Goal: Task Accomplishment & Management: Use online tool/utility

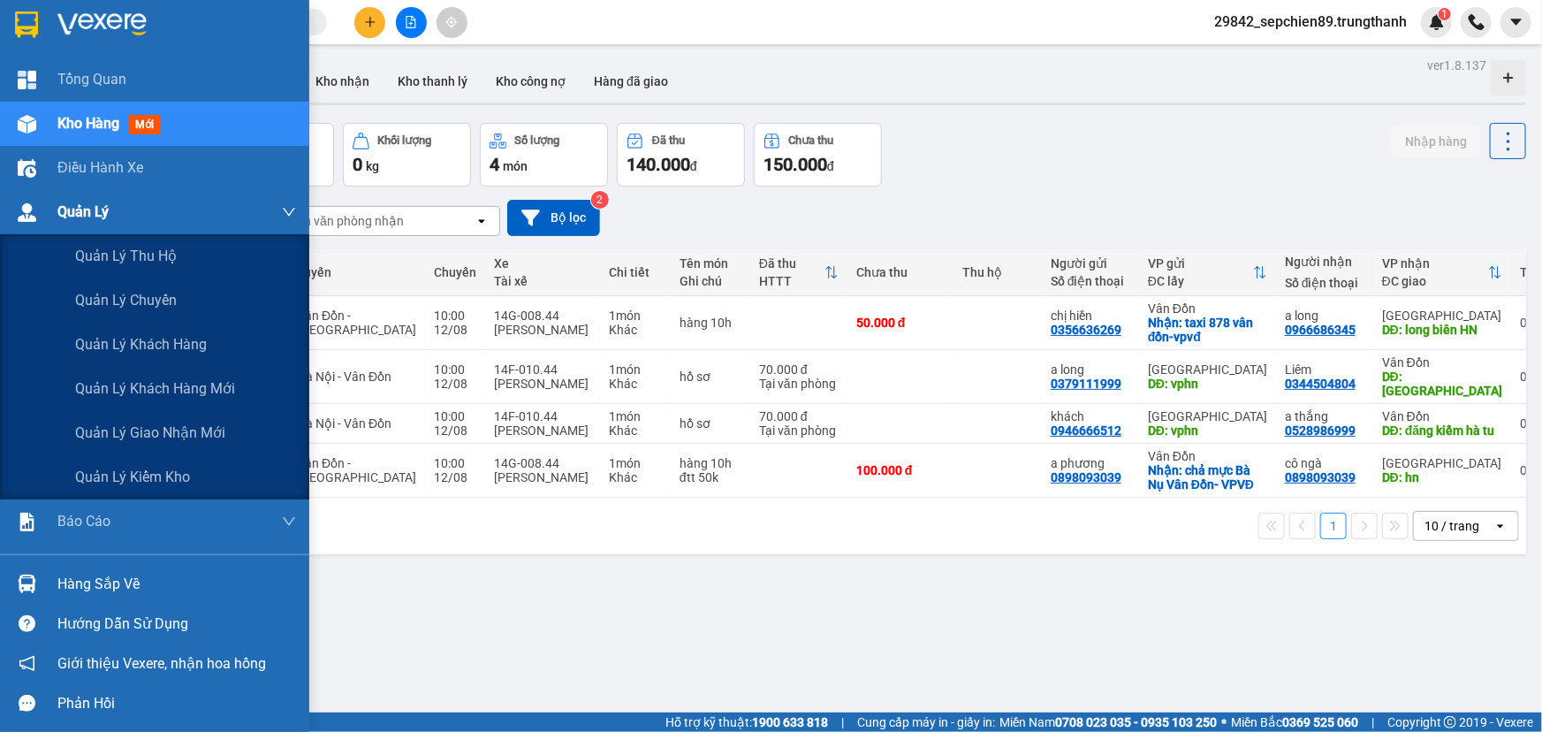
click at [99, 211] on span "Quản Lý" at bounding box center [82, 212] width 51 height 22
click at [121, 296] on span "Quản lý chuyến" at bounding box center [126, 300] width 103 height 22
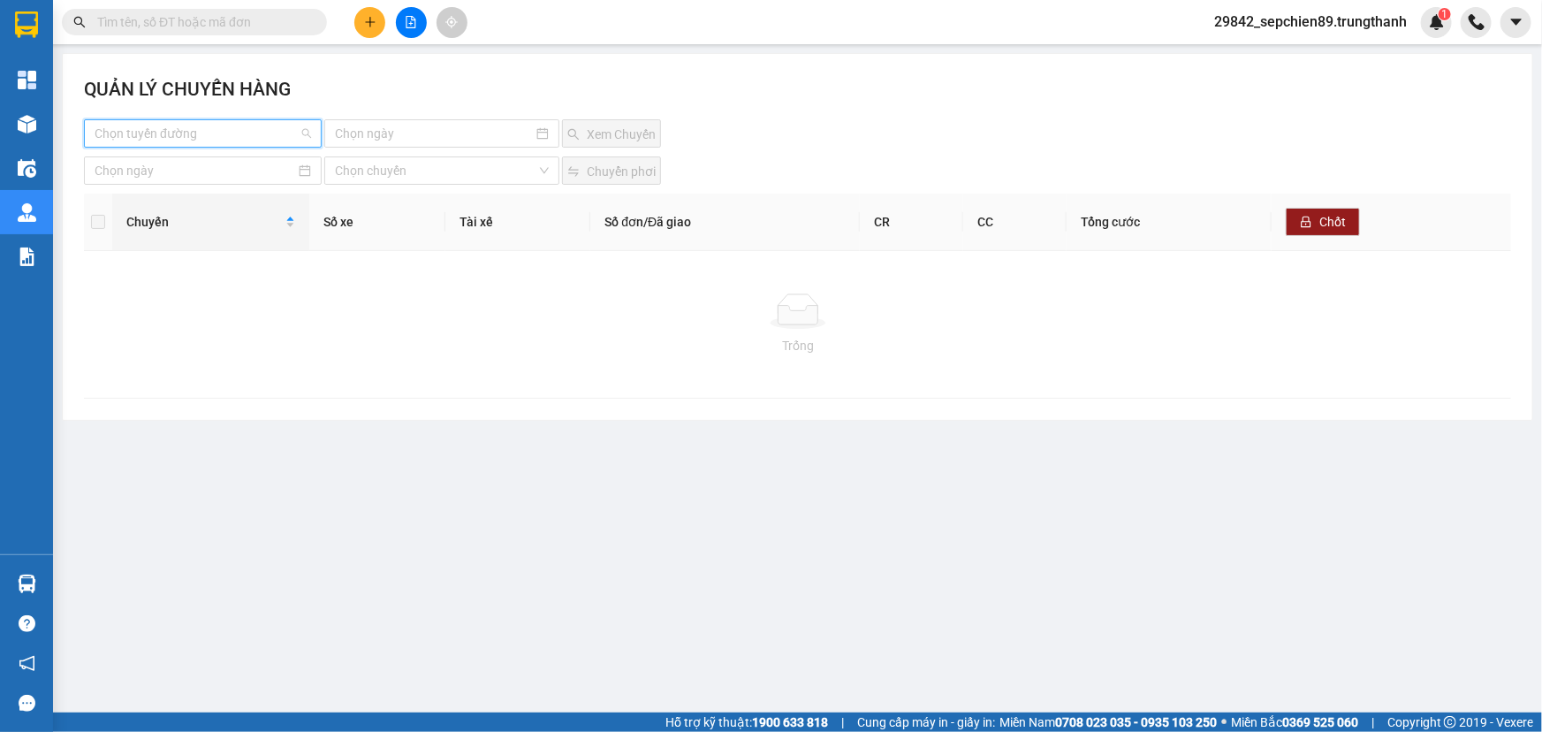
click at [252, 124] on input "search" at bounding box center [197, 133] width 204 height 27
click at [189, 197] on div "Vân Đồn - [GEOGRAPHIC_DATA]" at bounding box center [203, 196] width 217 height 19
click at [451, 124] on input at bounding box center [434, 133] width 198 height 19
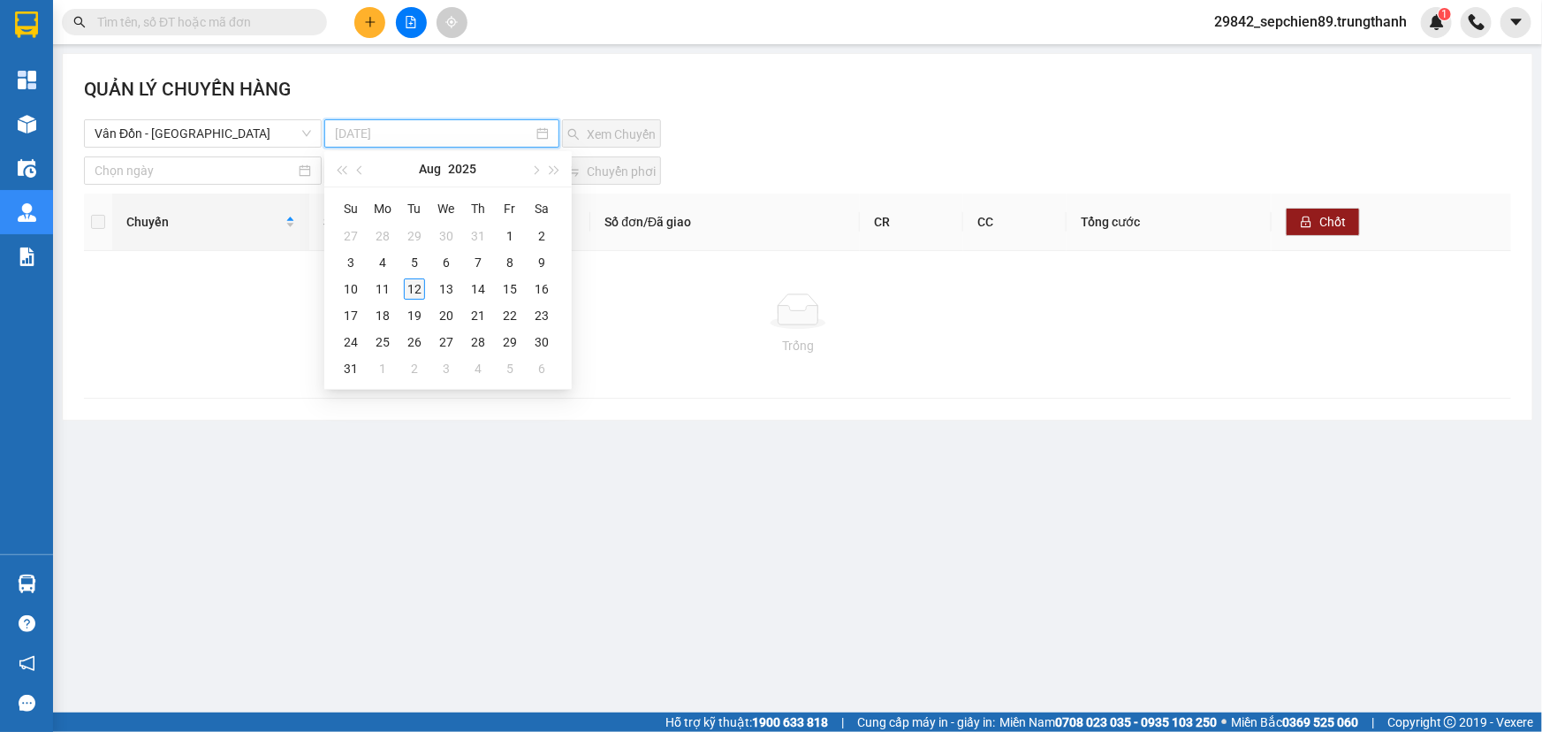
type input "[DATE]"
click at [416, 287] on div "12" at bounding box center [414, 288] width 21 height 21
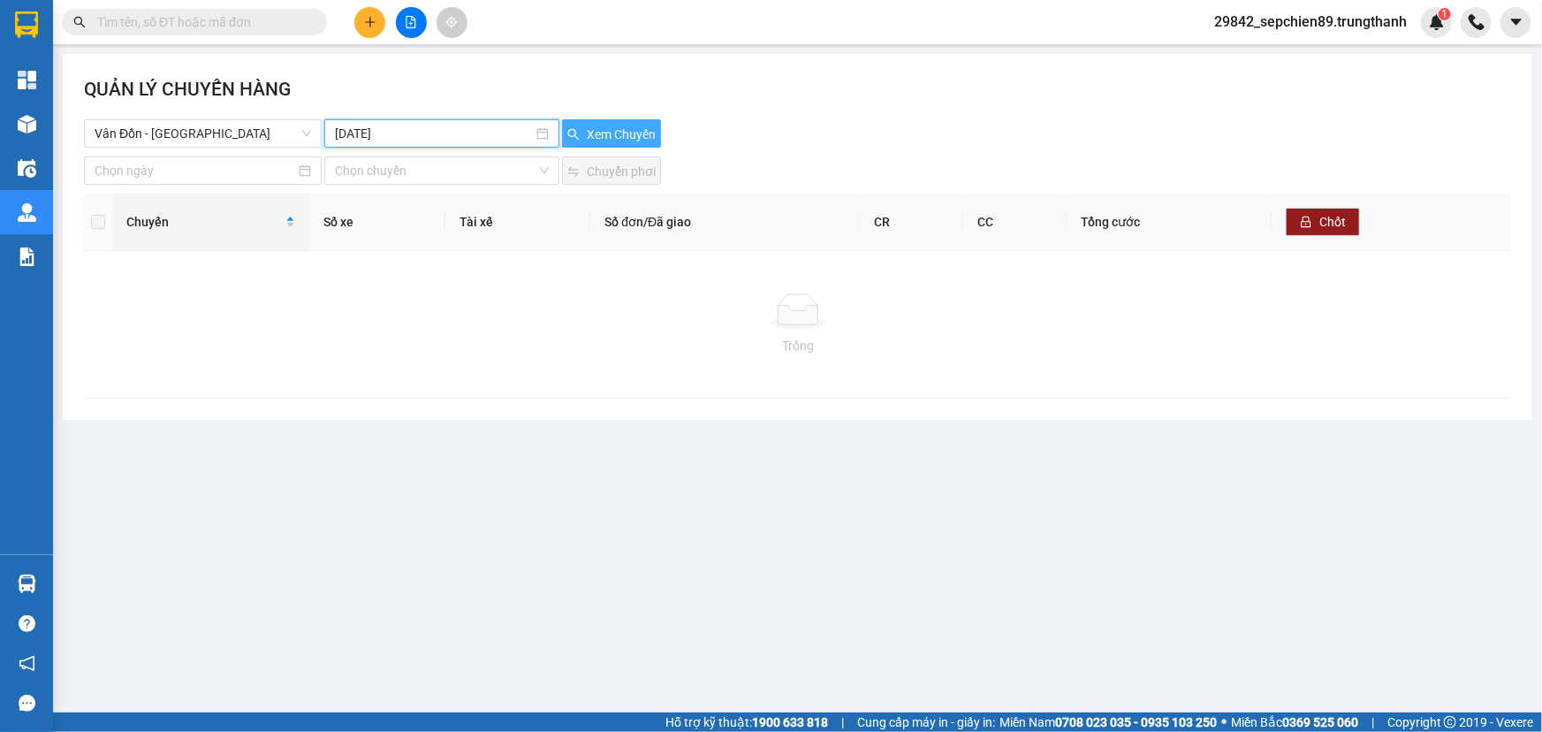
click at [604, 138] on span "Xem Chuyến" at bounding box center [621, 134] width 69 height 19
